Goal: Task Accomplishment & Management: Complete application form

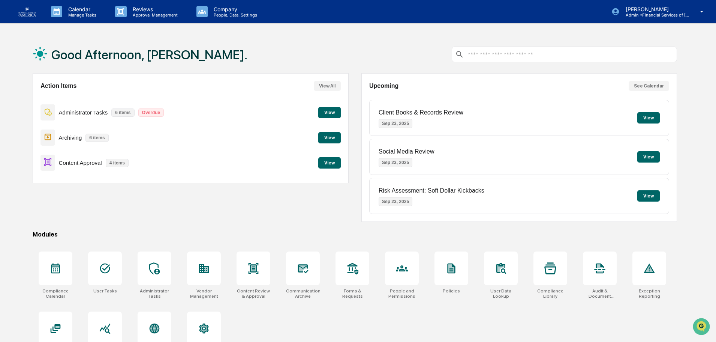
click at [321, 162] on button "View" at bounding box center [329, 162] width 23 height 11
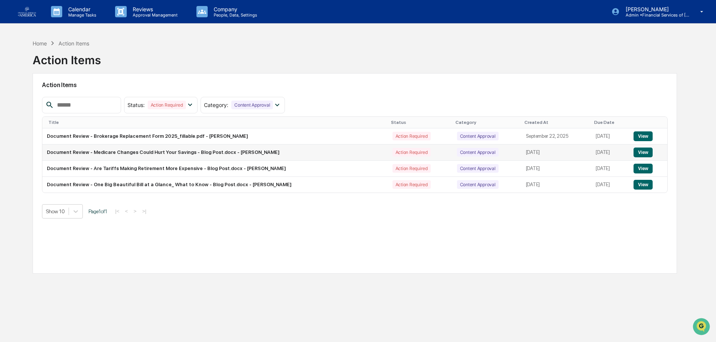
click at [645, 155] on button "View" at bounding box center [643, 152] width 19 height 10
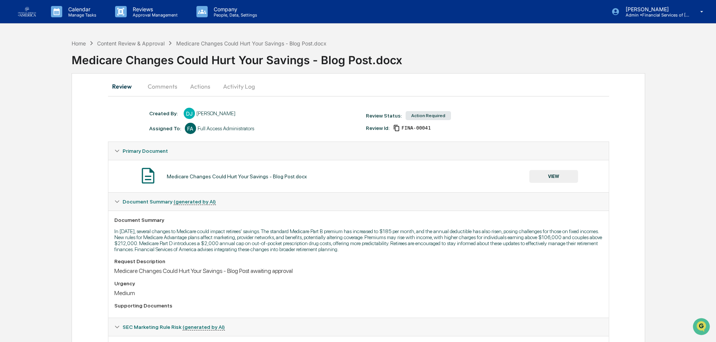
click at [548, 173] on button "VIEW" at bounding box center [554, 176] width 49 height 13
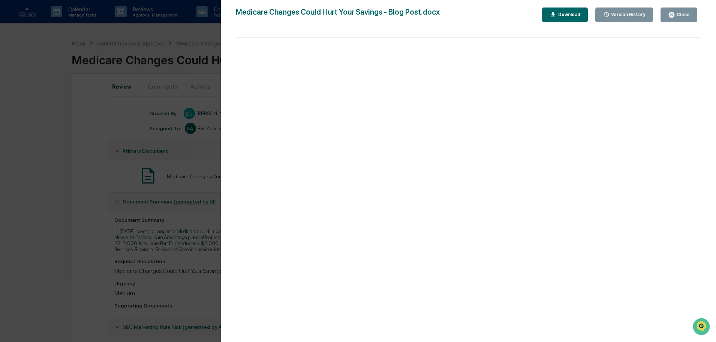
click at [681, 17] on div "Close" at bounding box center [683, 14] width 15 height 5
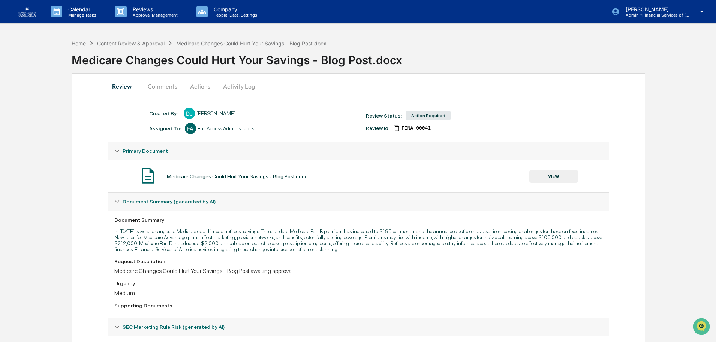
click at [200, 86] on button "Actions" at bounding box center [200, 86] width 34 height 18
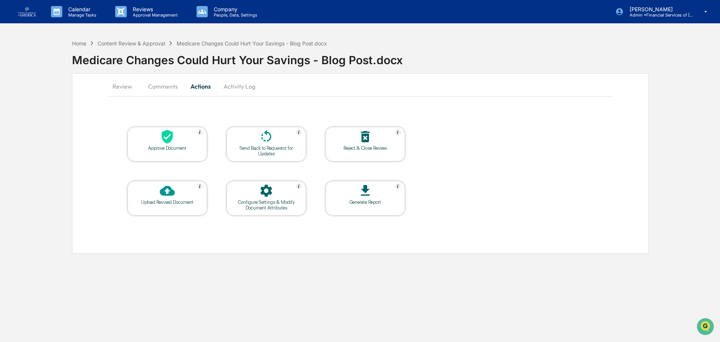
click at [183, 149] on div "Approve Document" at bounding box center [168, 148] width 68 height 6
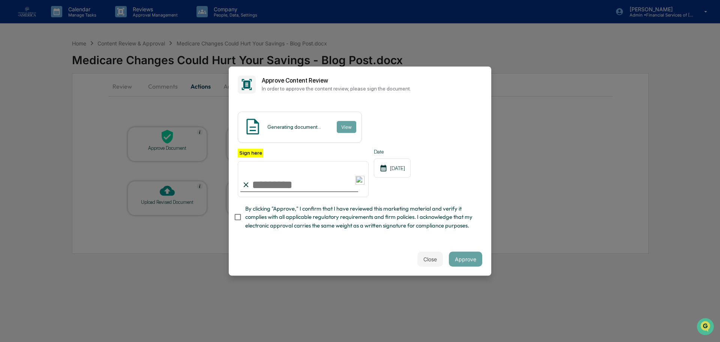
drag, startPoint x: 300, startPoint y: 185, endPoint x: 304, endPoint y: 191, distance: 6.8
click at [300, 185] on input "Sign here" at bounding box center [303, 179] width 131 height 36
click at [360, 218] on span "By clicking "Approve," I confirm that I have reviewed this marketing material a…" at bounding box center [360, 216] width 231 height 25
click at [280, 189] on input "Sign here" at bounding box center [303, 179] width 131 height 36
type input "**********"
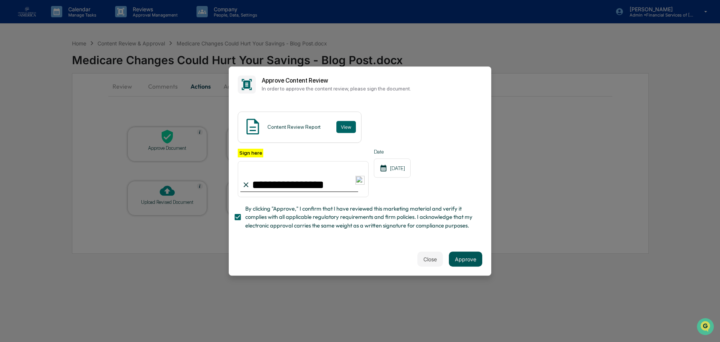
click at [467, 263] on button "Approve" at bounding box center [465, 258] width 33 height 15
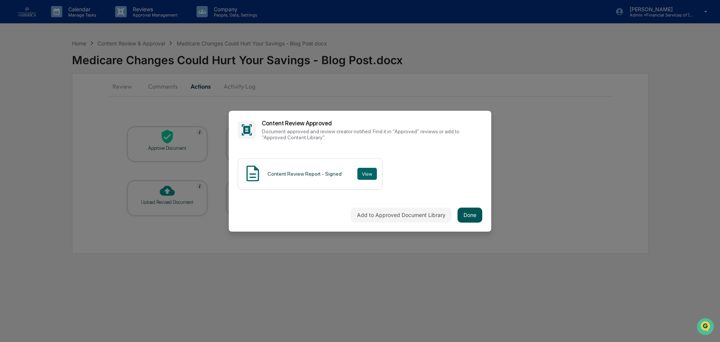
click at [470, 221] on button "Done" at bounding box center [470, 214] width 25 height 15
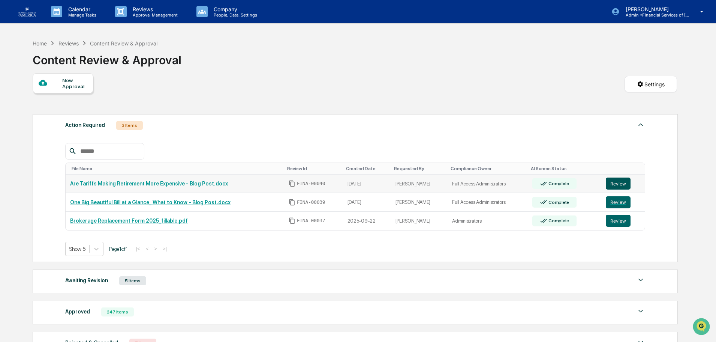
click at [618, 179] on button "Review" at bounding box center [618, 183] width 25 height 12
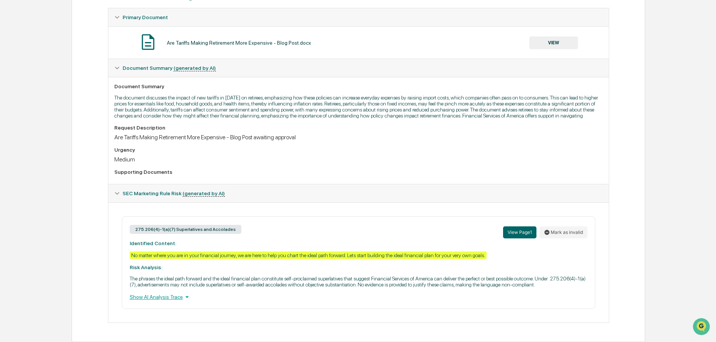
click at [545, 48] on button "VIEW" at bounding box center [554, 42] width 49 height 13
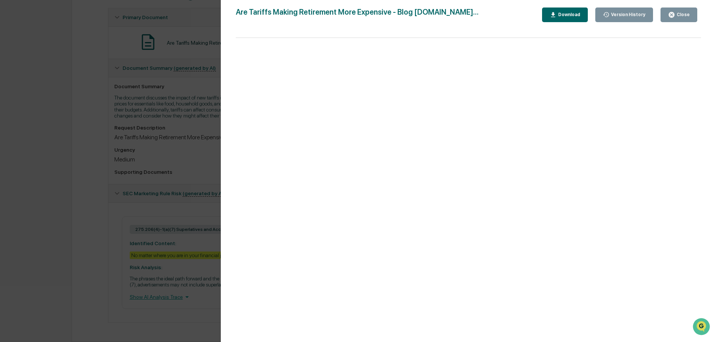
click at [677, 16] on div "Close" at bounding box center [683, 14] width 15 height 5
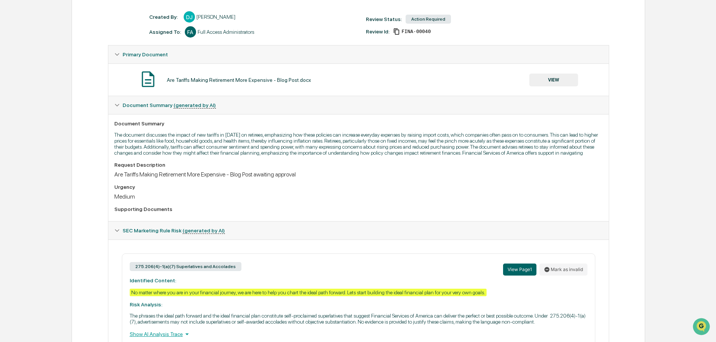
scroll to position [21, 0]
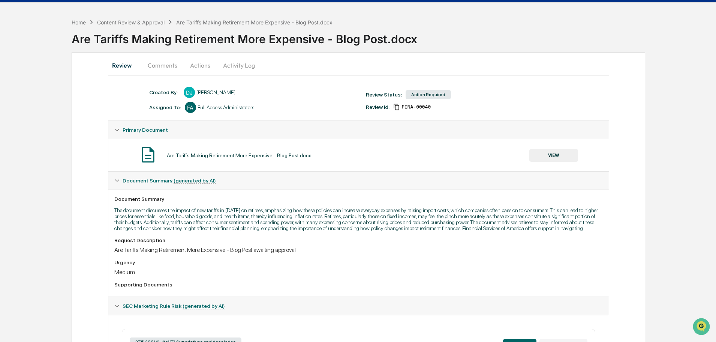
click at [197, 64] on button "Actions" at bounding box center [200, 65] width 34 height 18
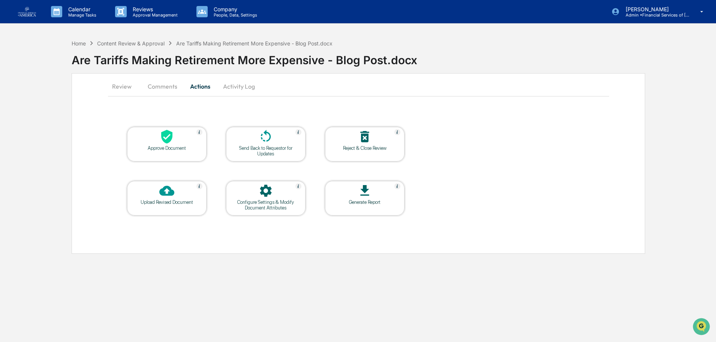
scroll to position [0, 0]
click at [252, 145] on div at bounding box center [266, 137] width 75 height 16
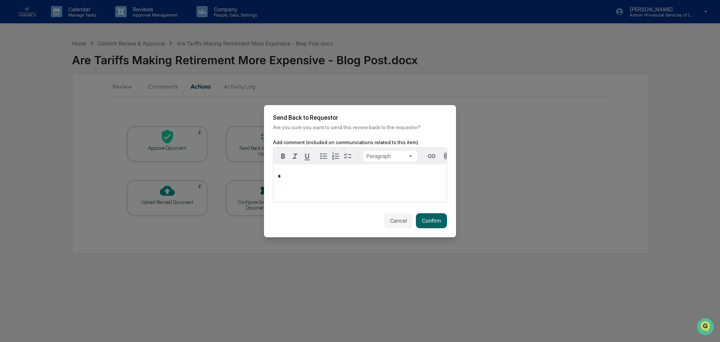
click at [305, 196] on div "*" at bounding box center [359, 183] width 173 height 38
drag, startPoint x: 437, startPoint y: 223, endPoint x: 434, endPoint y: 219, distance: 4.8
click at [436, 222] on button "Confirm" at bounding box center [431, 220] width 31 height 15
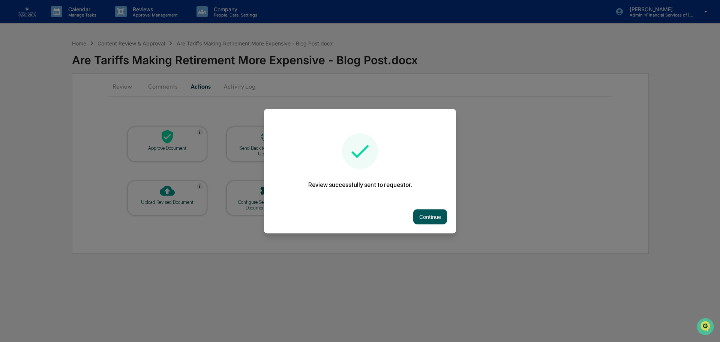
click at [434, 221] on button "Continue" at bounding box center [430, 216] width 34 height 15
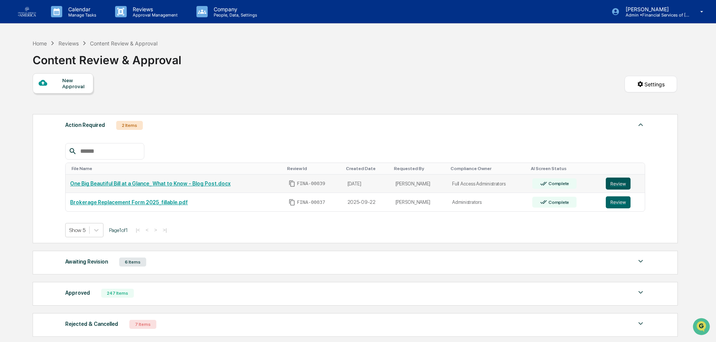
click at [621, 185] on button "Review" at bounding box center [618, 183] width 25 height 12
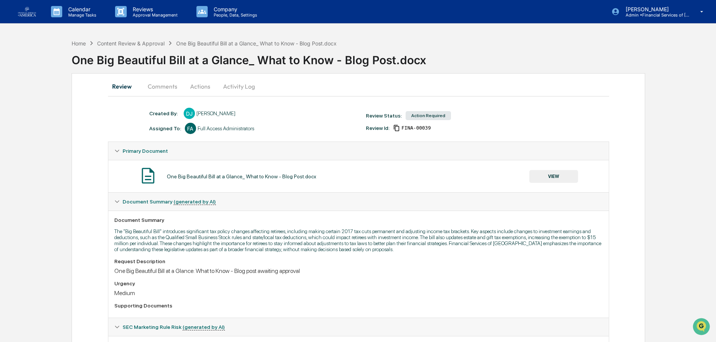
click at [554, 179] on button "VIEW" at bounding box center [554, 176] width 49 height 13
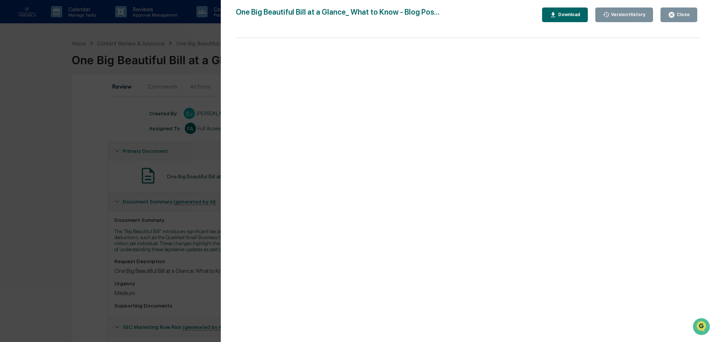
click at [696, 15] on button "Close" at bounding box center [679, 15] width 37 height 15
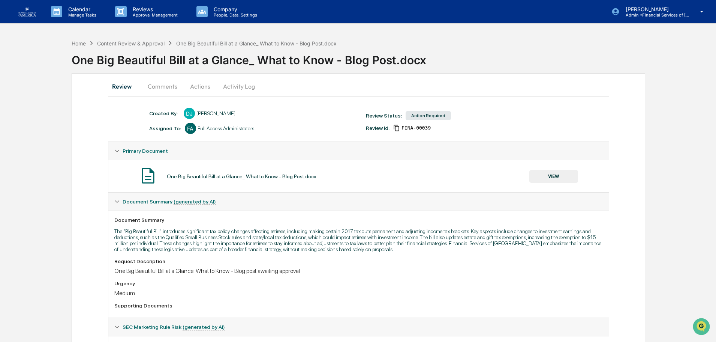
click at [199, 87] on button "Actions" at bounding box center [200, 86] width 34 height 18
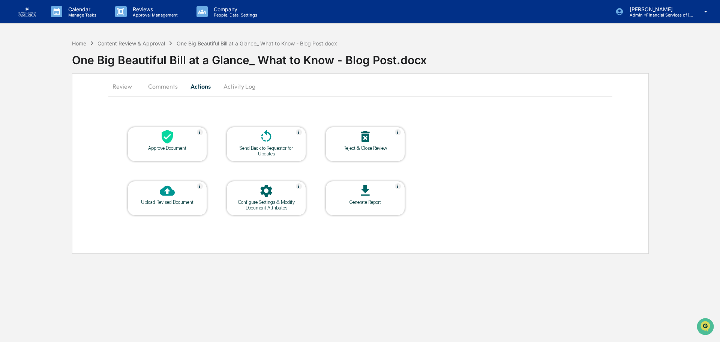
click at [188, 138] on div at bounding box center [167, 137] width 75 height 16
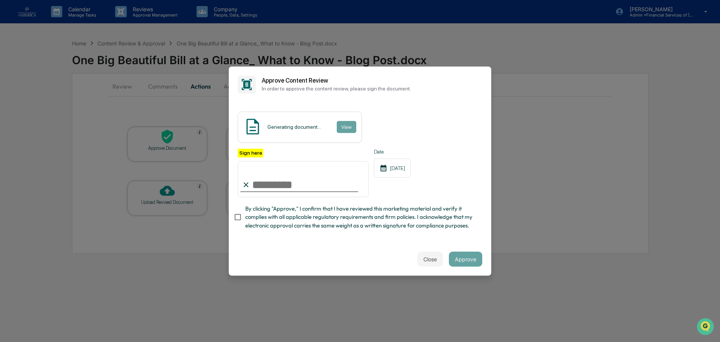
click at [255, 219] on span "By clicking "Approve," I confirm that I have reviewed this marketing material a…" at bounding box center [360, 216] width 231 height 25
click at [260, 190] on input "Sign here" at bounding box center [303, 179] width 131 height 36
type input "**********"
click at [449, 224] on span "By clicking "Approve," I confirm that I have reviewed this marketing material a…" at bounding box center [360, 216] width 231 height 25
click at [301, 226] on span "By clicking "Approve," I confirm that I have reviewed this marketing material a…" at bounding box center [360, 216] width 231 height 25
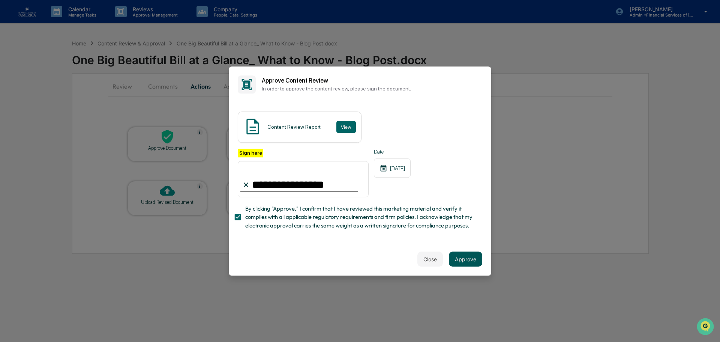
click at [471, 260] on button "Approve" at bounding box center [465, 258] width 33 height 15
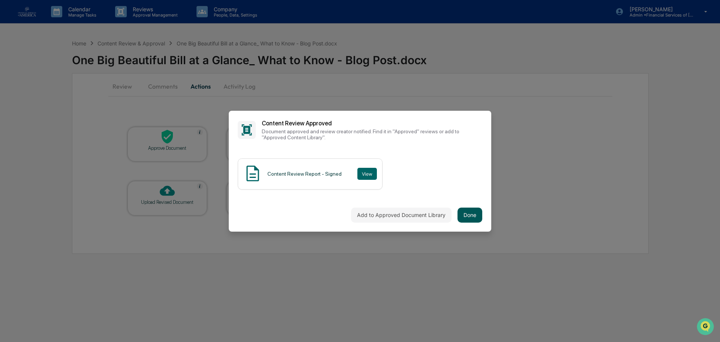
click at [474, 216] on button "Done" at bounding box center [470, 214] width 25 height 15
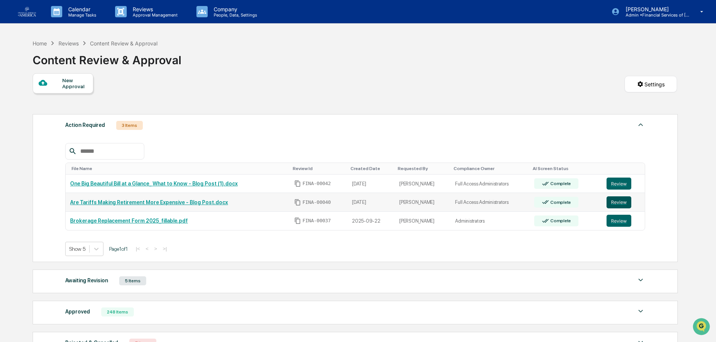
click at [617, 201] on button "Review" at bounding box center [619, 202] width 25 height 12
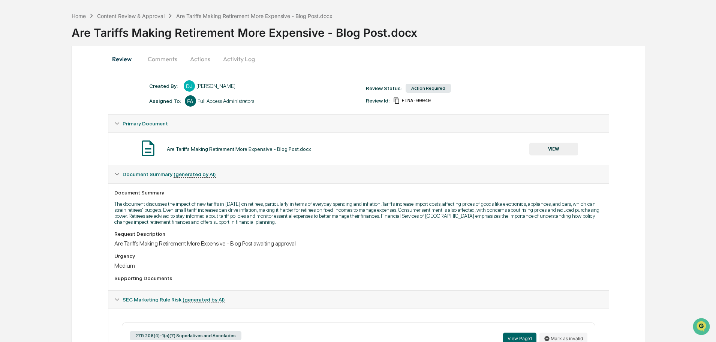
scroll to position [27, 0]
click at [556, 149] on button "VIEW" at bounding box center [554, 149] width 49 height 13
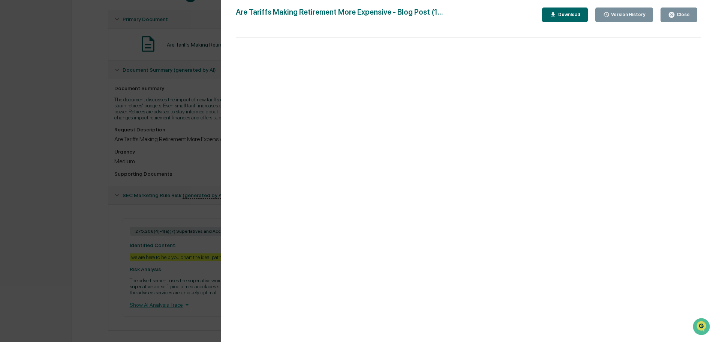
scroll to position [140, 0]
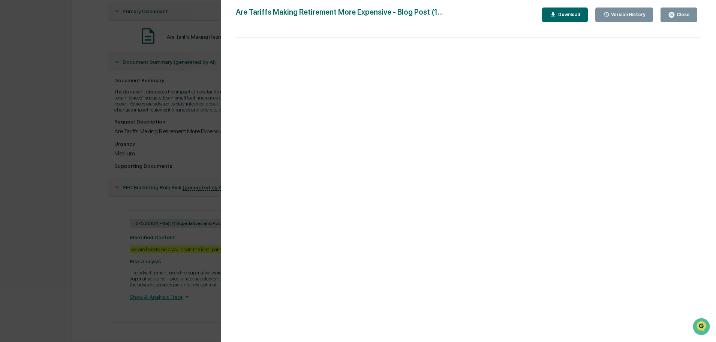
click at [684, 14] on div "Close" at bounding box center [683, 14] width 15 height 5
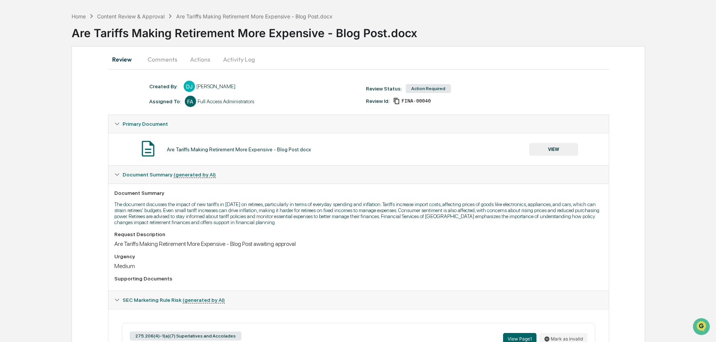
scroll to position [0, 0]
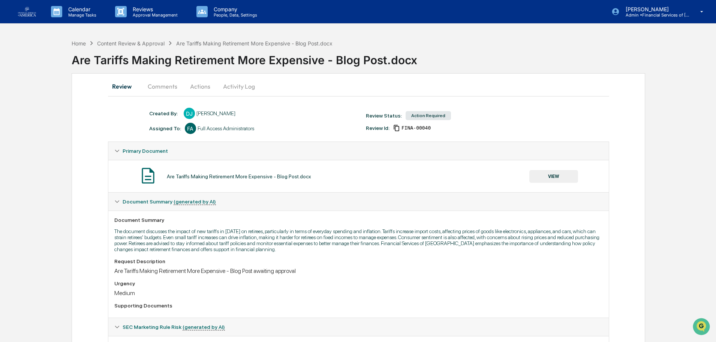
click at [192, 86] on button "Actions" at bounding box center [200, 86] width 34 height 18
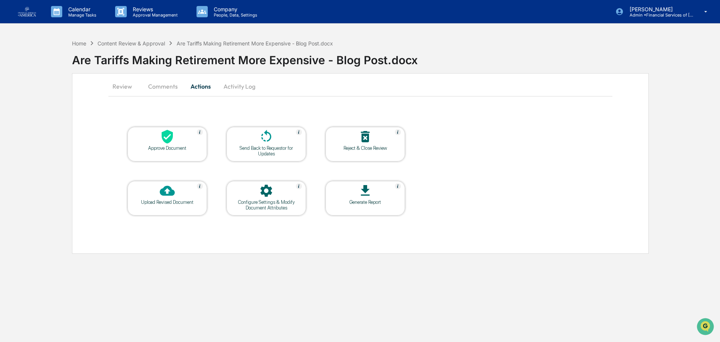
click at [249, 143] on div at bounding box center [266, 137] width 75 height 16
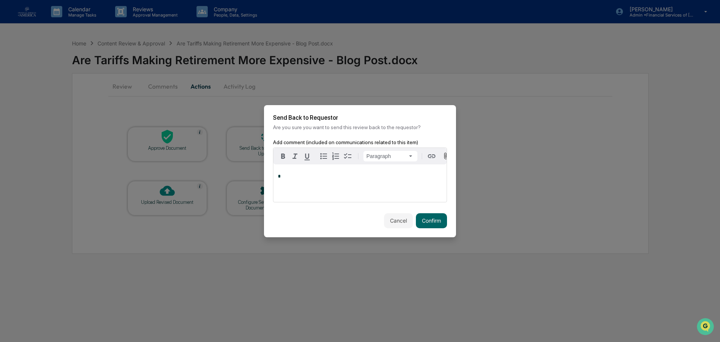
click at [313, 189] on div "*" at bounding box center [359, 183] width 173 height 38
click at [362, 179] on span "**********" at bounding box center [322, 176] width 88 height 5
click at [378, 188] on p at bounding box center [360, 186] width 164 height 5
click at [431, 222] on button "Confirm" at bounding box center [431, 220] width 31 height 15
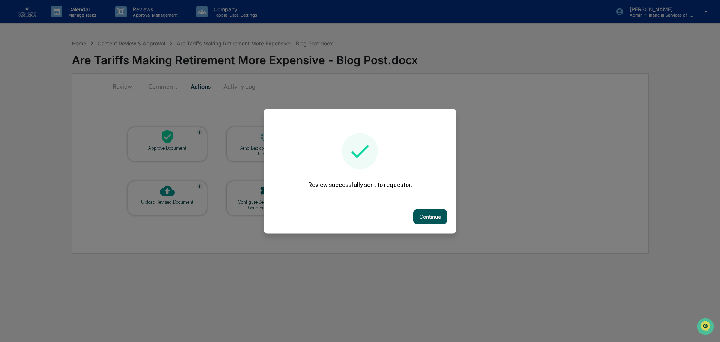
click at [433, 221] on button "Continue" at bounding box center [430, 216] width 34 height 15
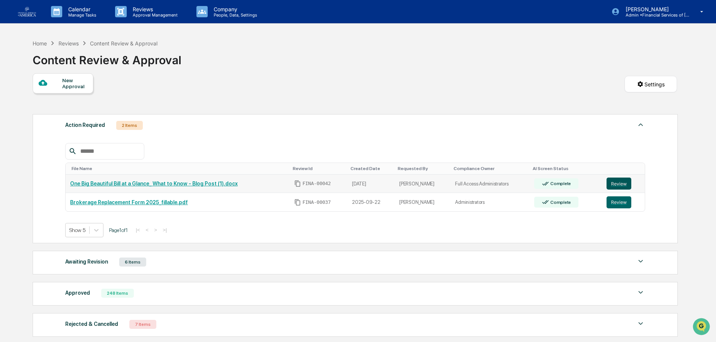
click at [611, 183] on button "Review" at bounding box center [619, 183] width 25 height 12
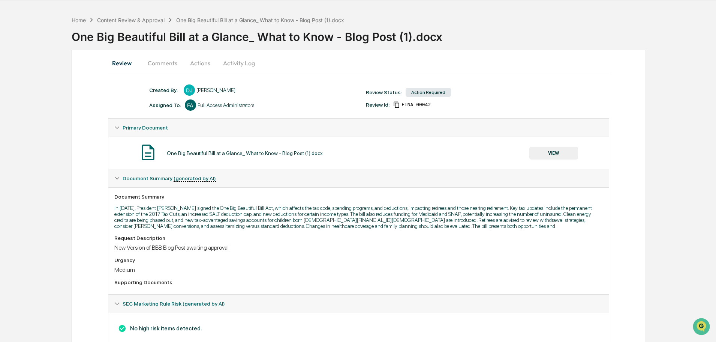
scroll to position [45, 0]
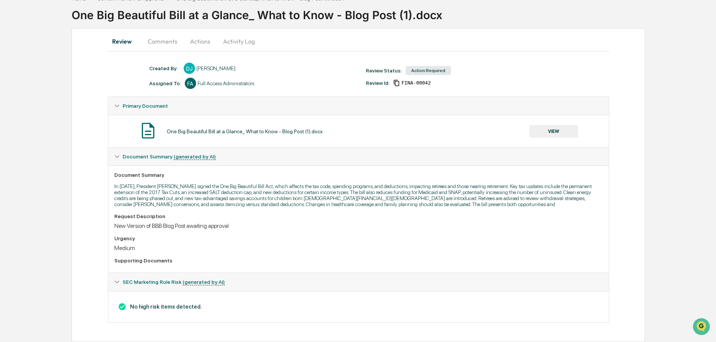
click at [559, 131] on button "VIEW" at bounding box center [554, 131] width 49 height 13
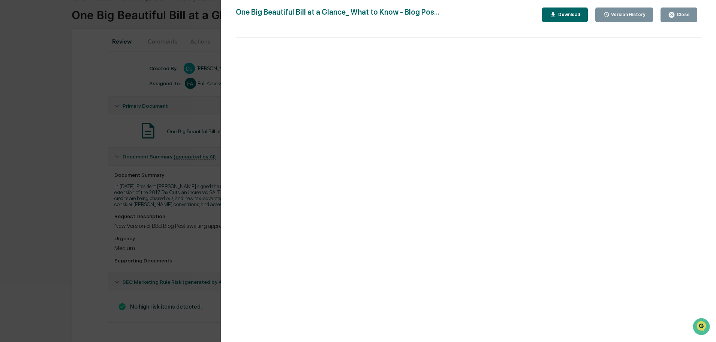
click at [677, 14] on div "Close" at bounding box center [683, 14] width 15 height 5
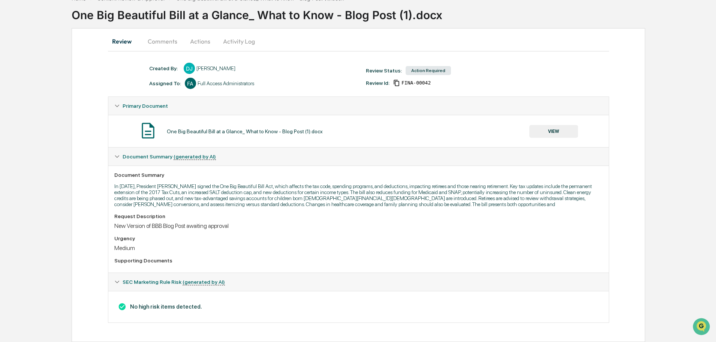
scroll to position [0, 0]
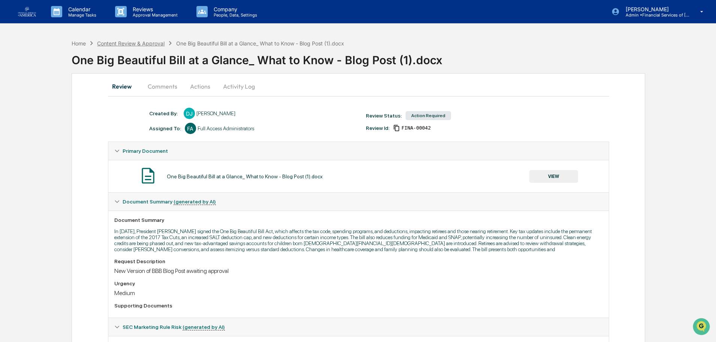
click at [127, 45] on div "Content Review & Approval" at bounding box center [131, 43] width 68 height 6
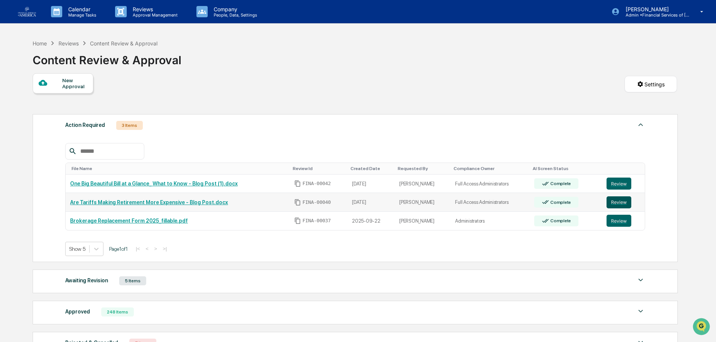
click at [615, 207] on button "Review" at bounding box center [619, 202] width 25 height 12
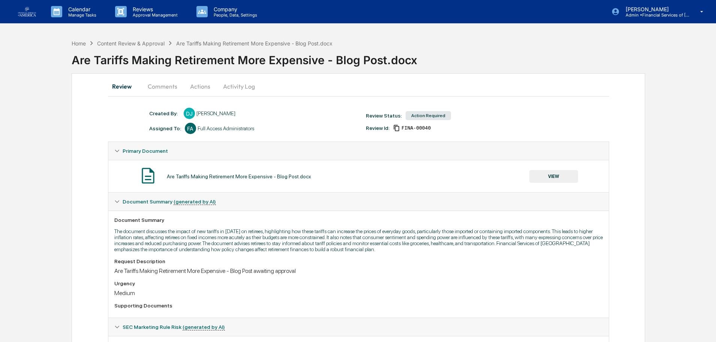
click at [559, 175] on button "VIEW" at bounding box center [554, 176] width 49 height 13
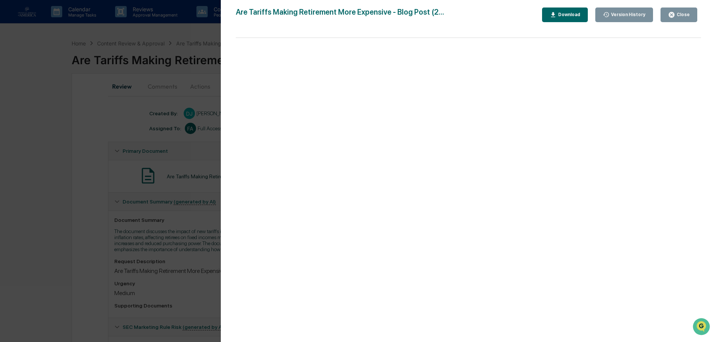
click at [687, 15] on div "Close" at bounding box center [683, 14] width 15 height 5
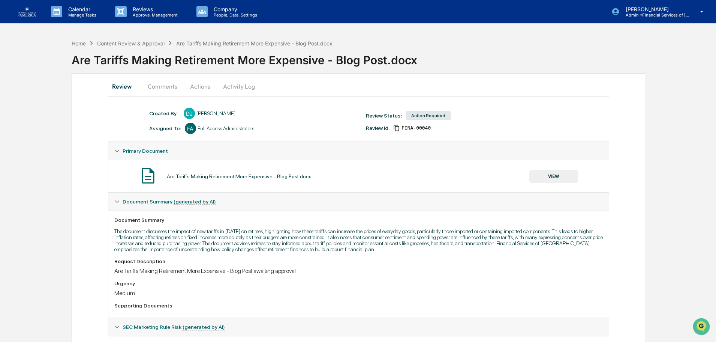
click at [207, 84] on button "Actions" at bounding box center [200, 86] width 34 height 18
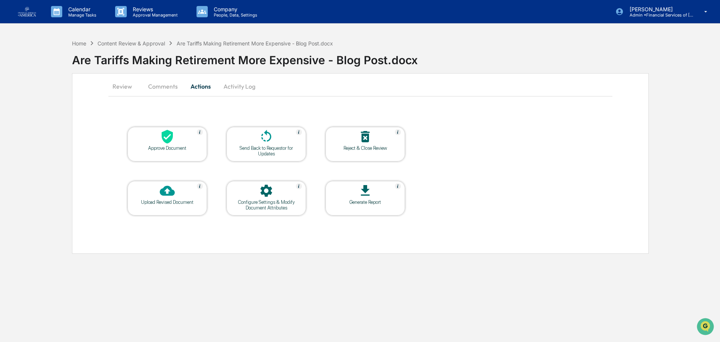
click at [185, 149] on div "Approve Document" at bounding box center [168, 148] width 68 height 6
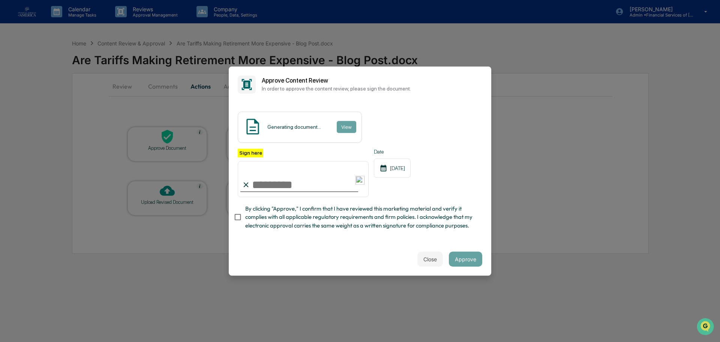
click at [279, 215] on span "By clicking "Approve," I confirm that I have reviewed this marketing material a…" at bounding box center [360, 216] width 231 height 25
click at [277, 186] on input "Sign here" at bounding box center [303, 179] width 131 height 36
type input "**********"
click at [465, 261] on button "Approve" at bounding box center [465, 258] width 33 height 15
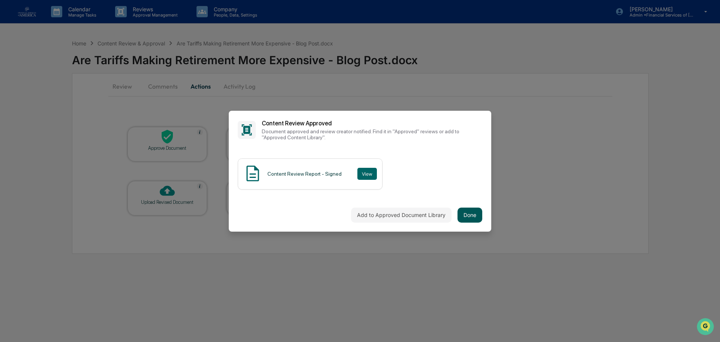
click at [472, 213] on button "Done" at bounding box center [470, 214] width 25 height 15
